Goal: Browse casually: Explore the website without a specific task or goal

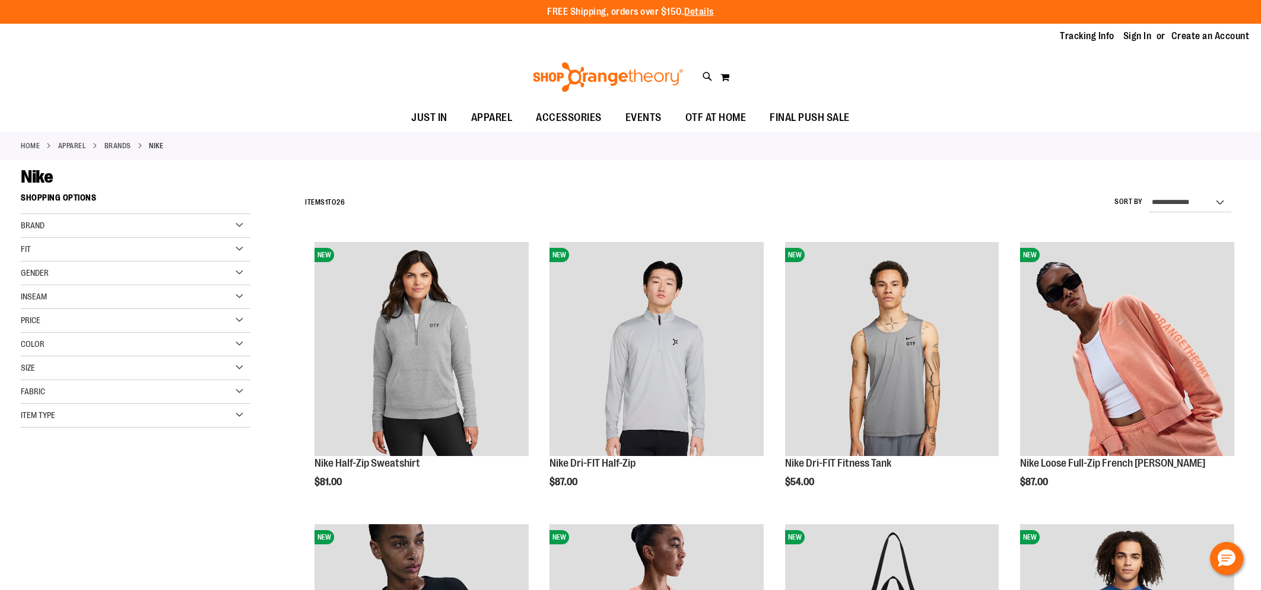
scroll to position [9, 0]
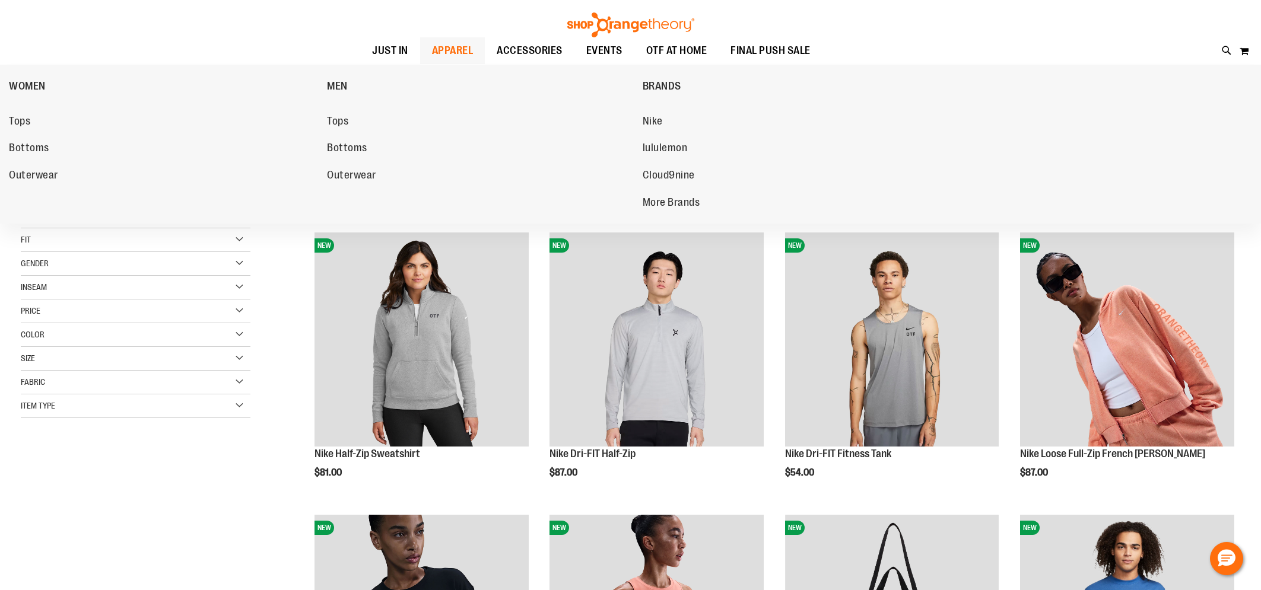
click at [426, 50] on link "APPAREL" at bounding box center [452, 50] width 65 height 27
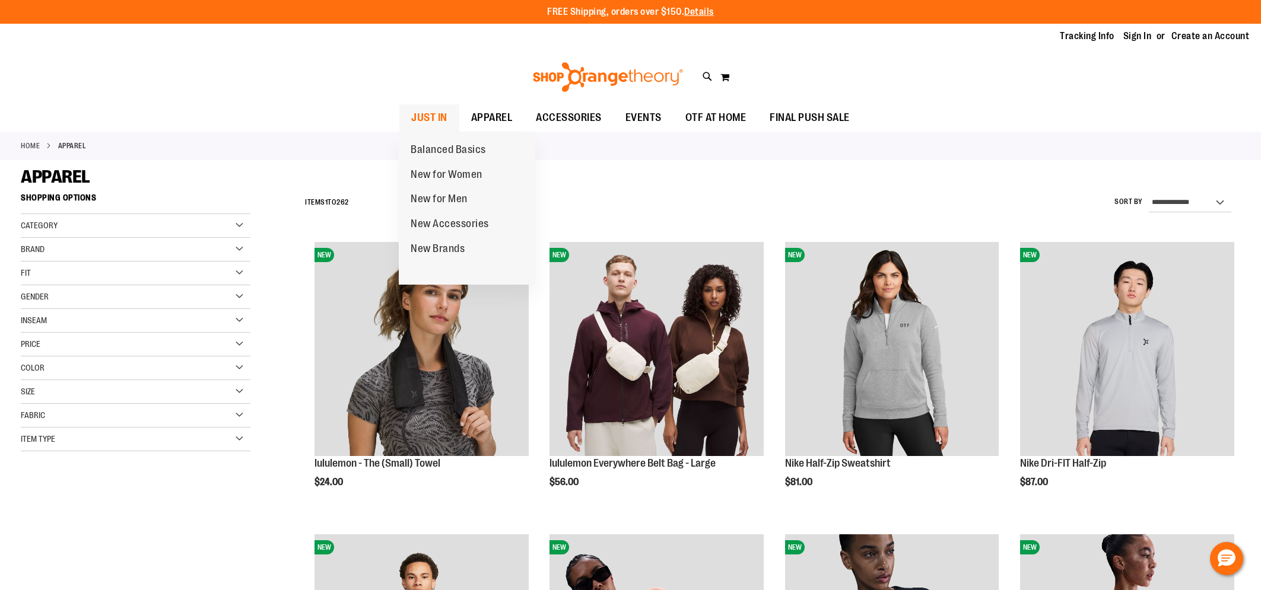
click at [426, 124] on span "JUST IN" at bounding box center [429, 117] width 36 height 27
click at [427, 120] on span "JUST IN" at bounding box center [429, 117] width 36 height 27
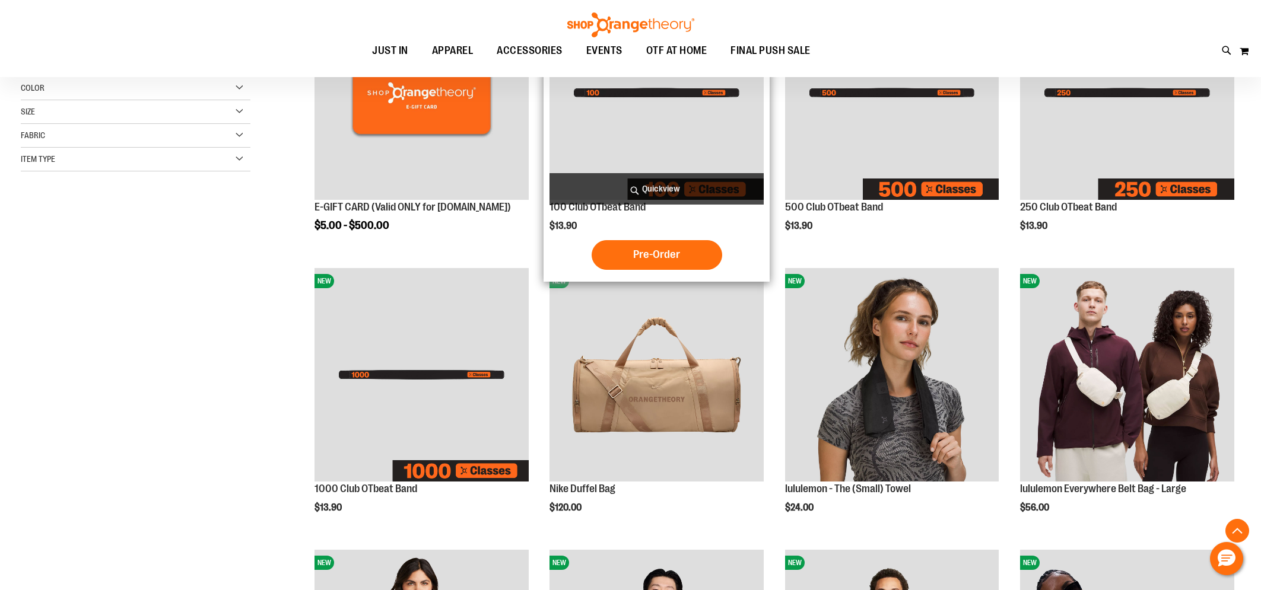
scroll to position [255, 0]
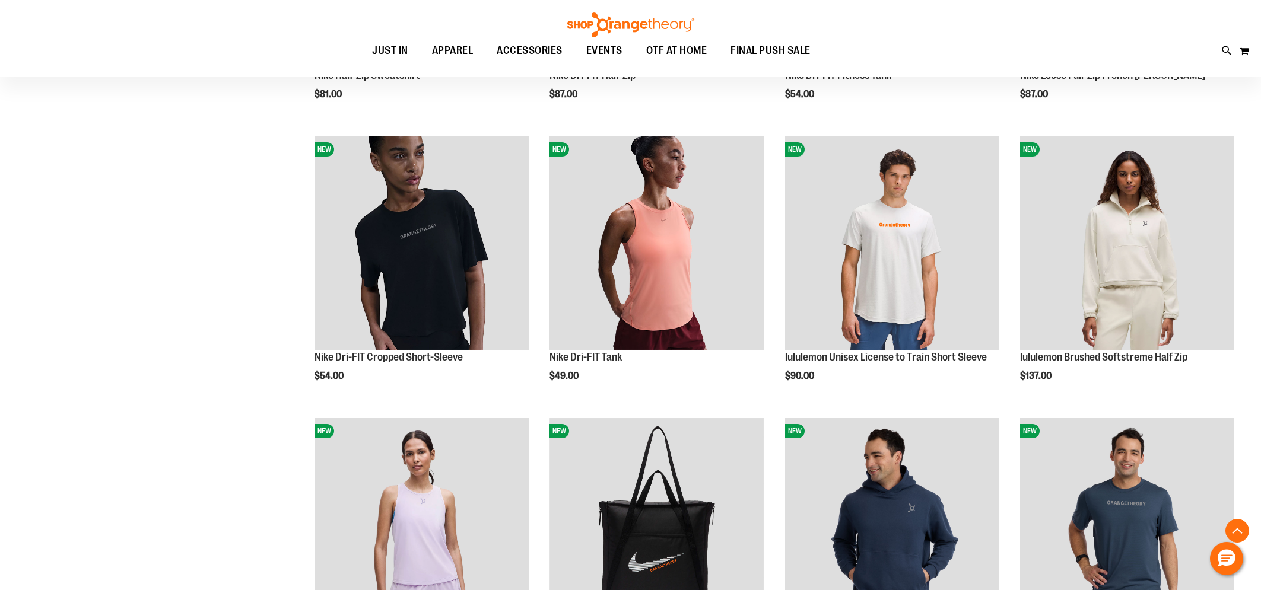
scroll to position [979, 0]
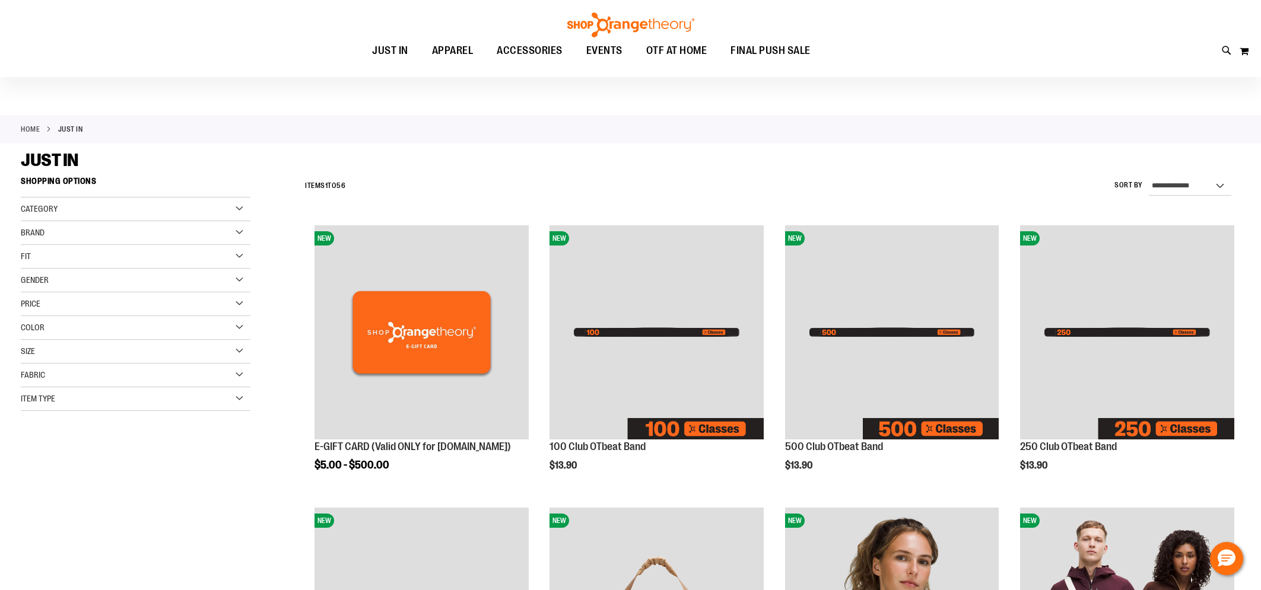
scroll to position [25, 0]
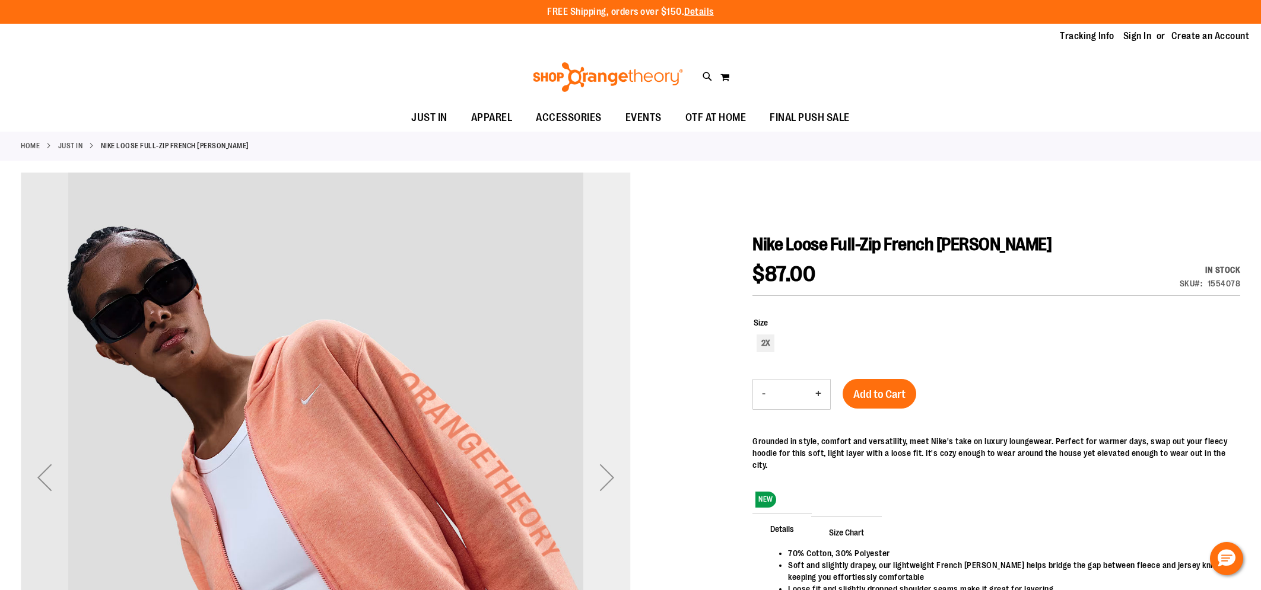
click at [620, 399] on div "Next" at bounding box center [606, 478] width 47 height 610
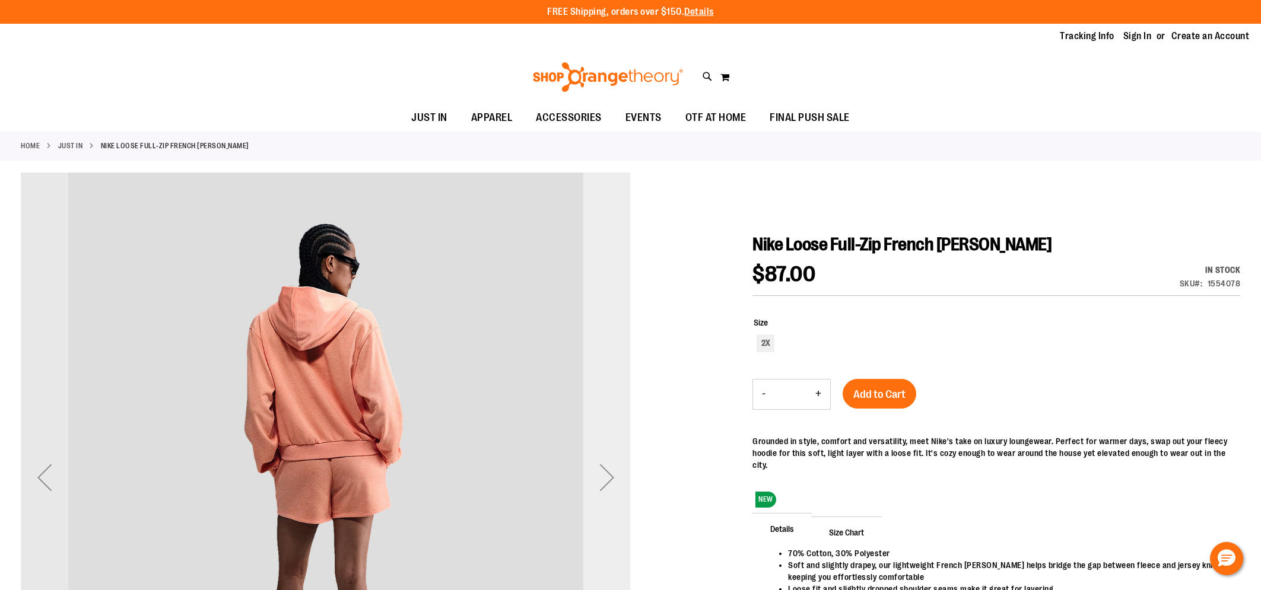
click at [620, 399] on div "Next" at bounding box center [606, 478] width 47 height 610
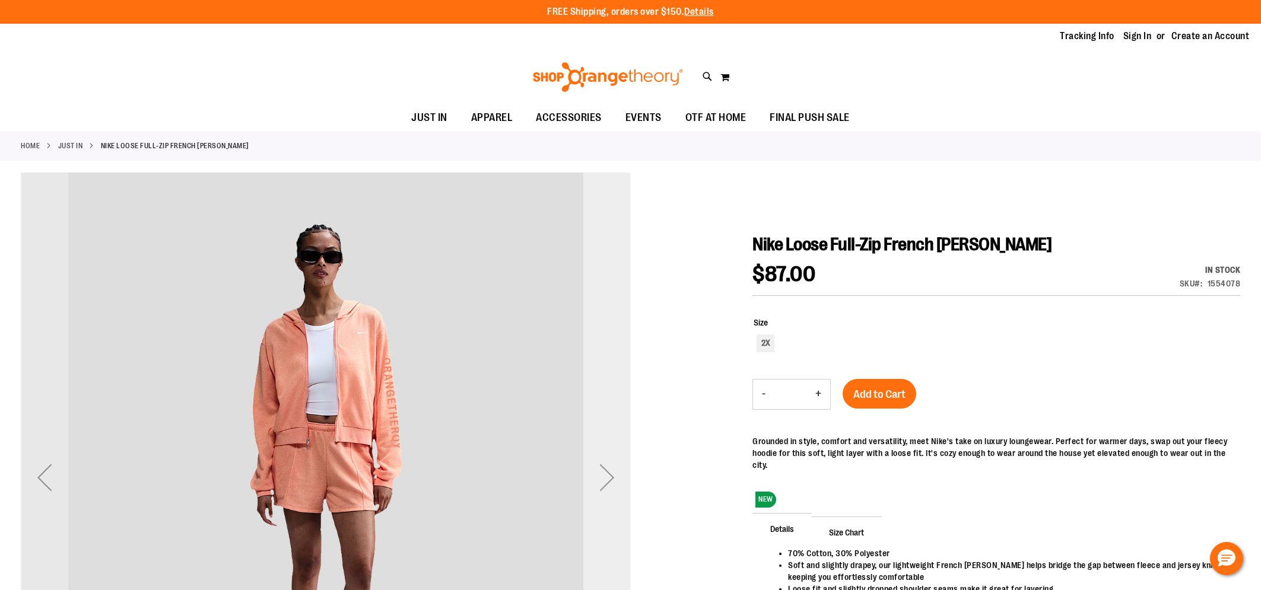
click at [620, 399] on div "Next" at bounding box center [606, 478] width 47 height 610
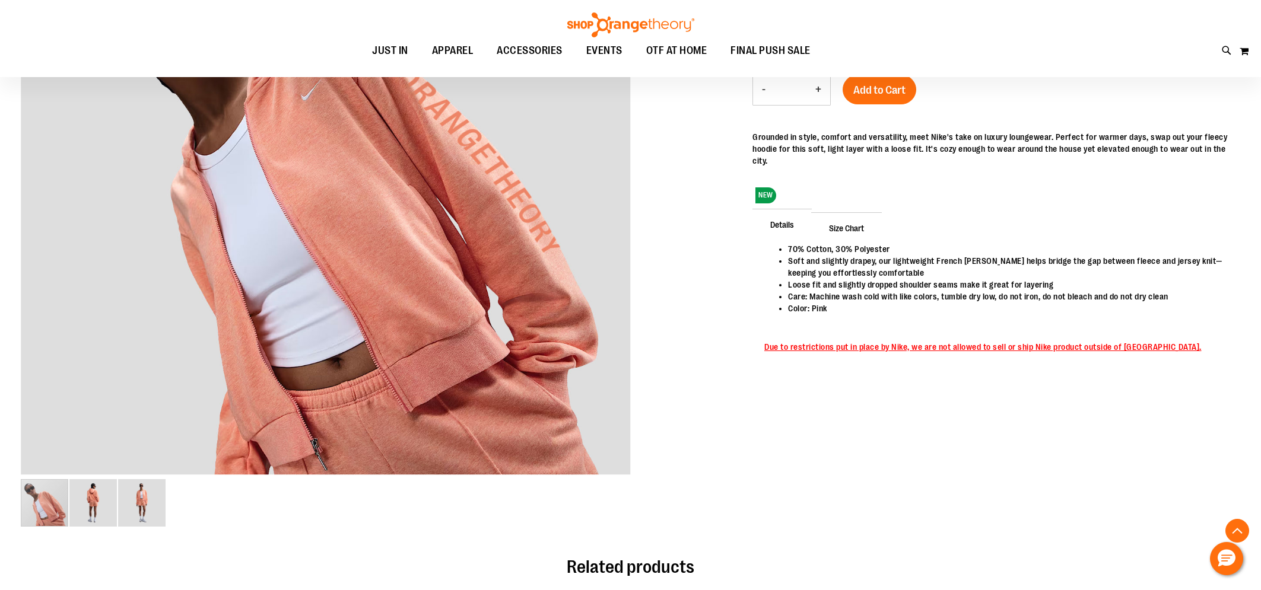
scroll to position [301, 0]
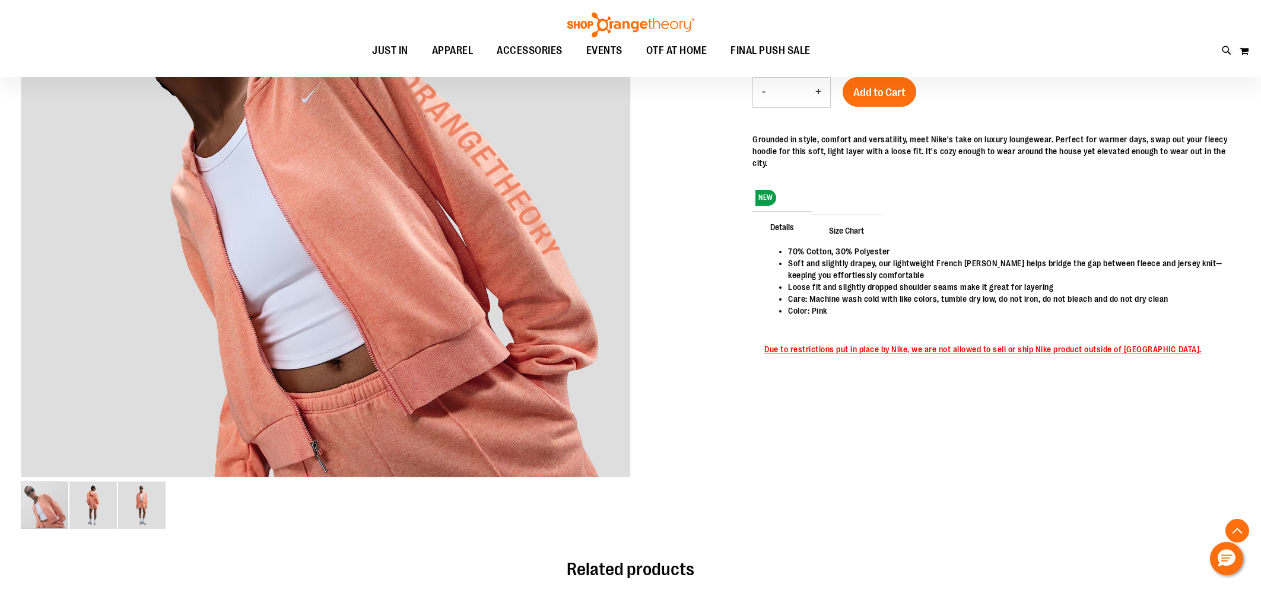
click at [659, 26] on img at bounding box center [630, 24] width 131 height 25
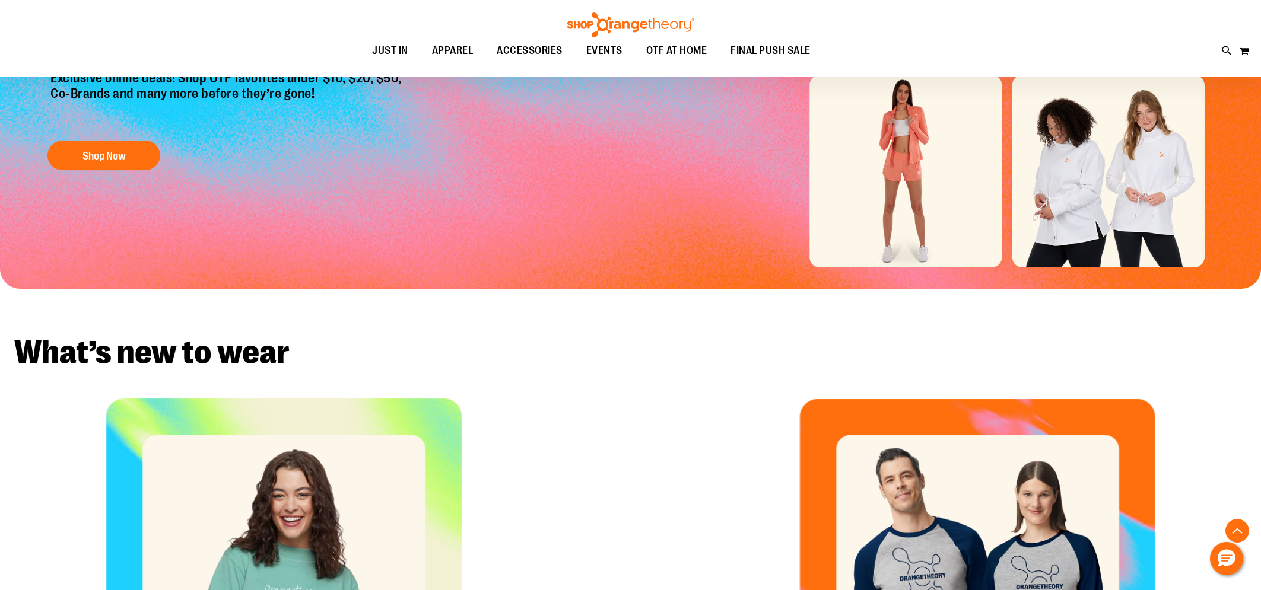
scroll to position [189, 0]
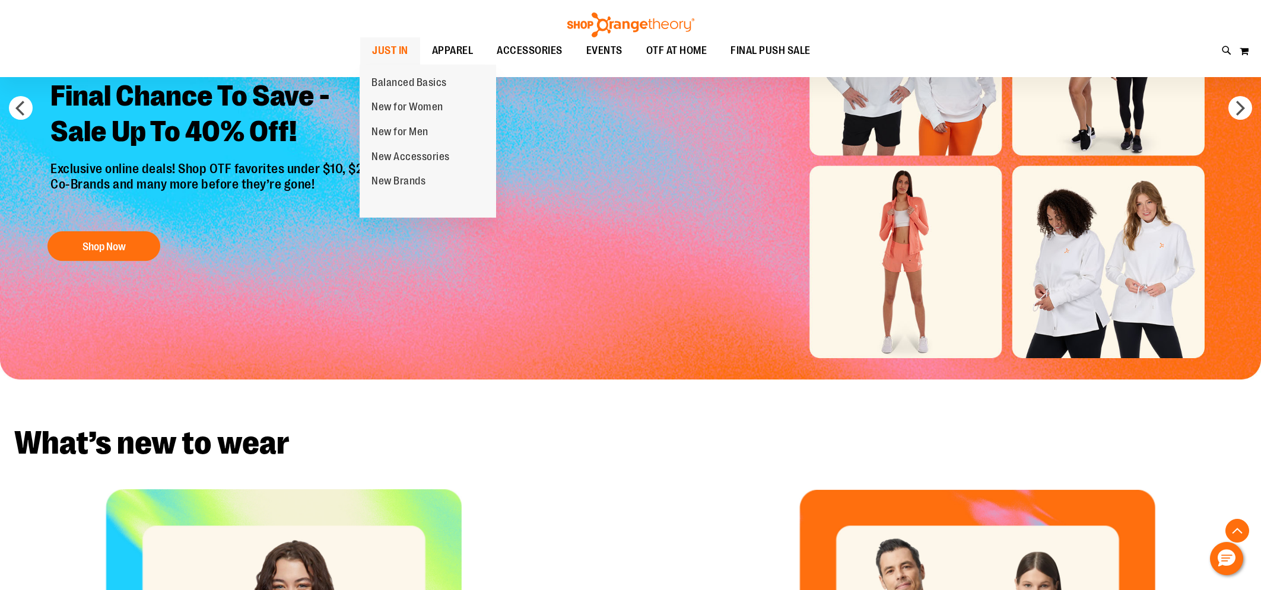
click at [397, 43] on span "JUST IN" at bounding box center [390, 50] width 36 height 27
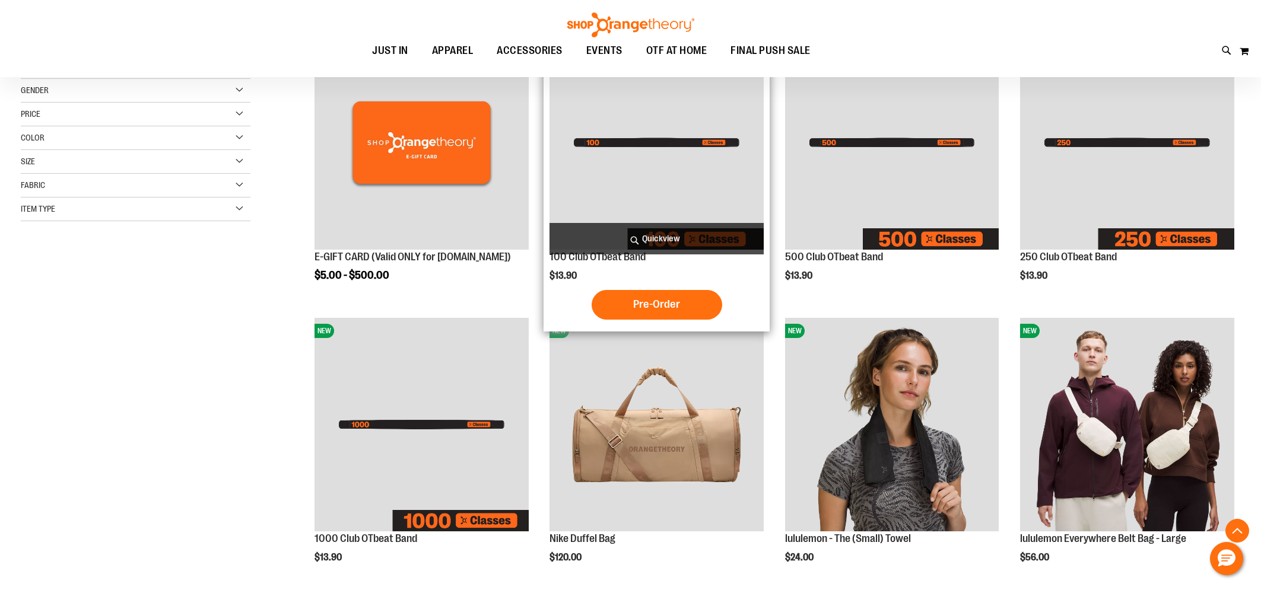
scroll to position [455, 0]
